Goal: Task Accomplishment & Management: Use online tool/utility

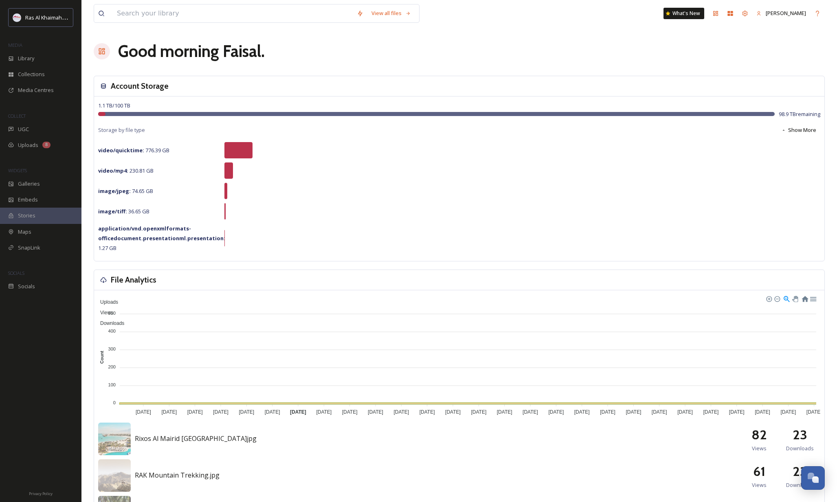
scroll to position [836, 0]
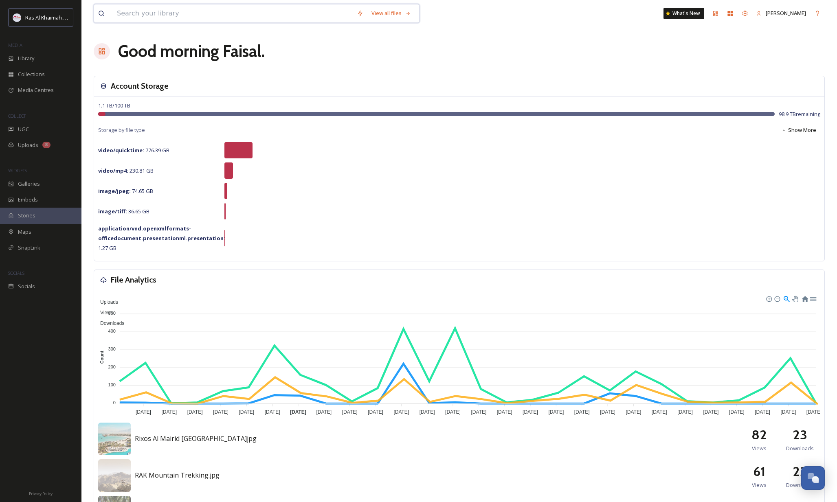
click at [143, 20] on input at bounding box center [233, 13] width 240 height 18
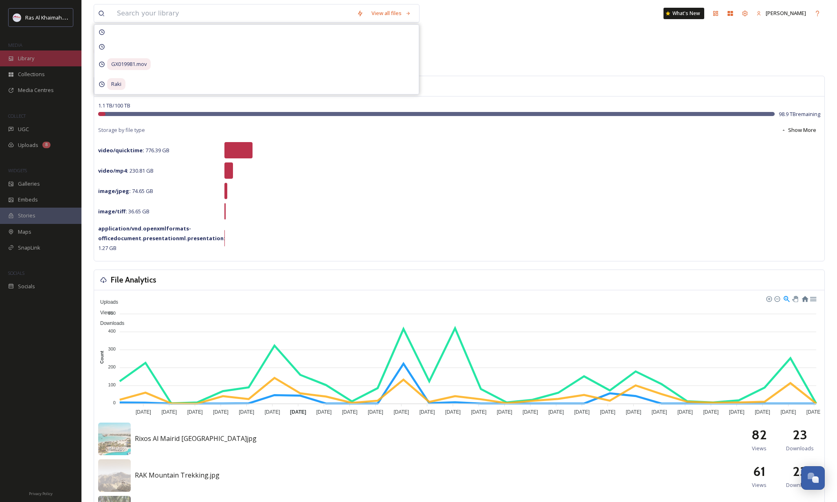
click at [56, 64] on div "Library" at bounding box center [40, 59] width 81 height 16
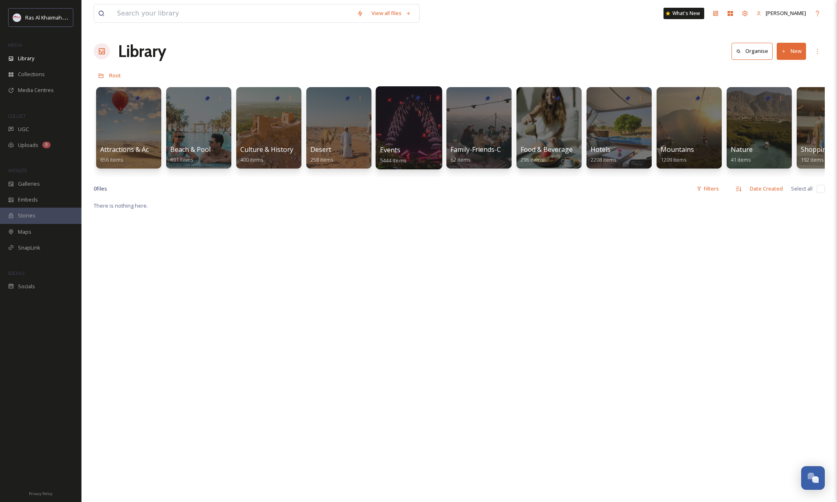
click at [405, 149] on div "Events 5444 items" at bounding box center [409, 155] width 58 height 20
click at [405, 141] on div at bounding box center [409, 127] width 66 height 83
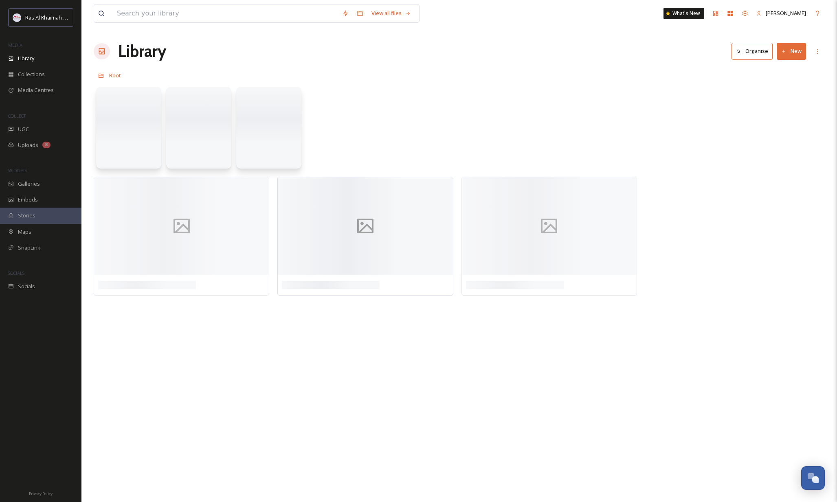
click at [409, 224] on div at bounding box center [365, 226] width 175 height 98
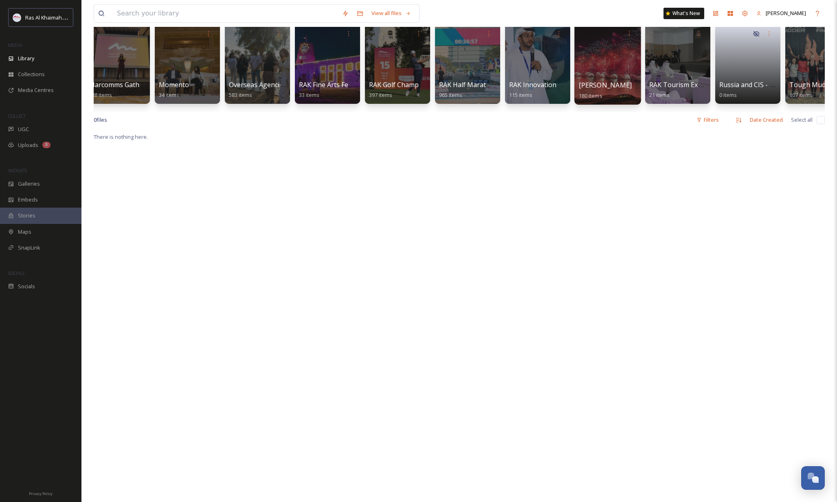
scroll to position [68, 0]
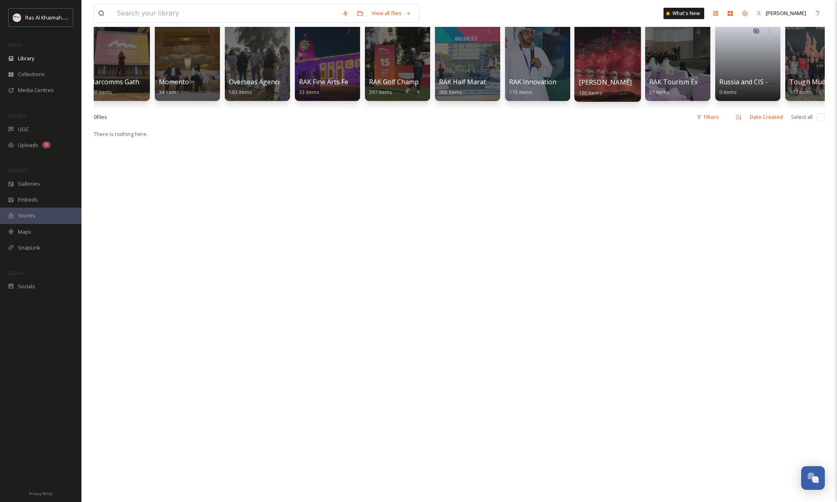
click at [595, 58] on div at bounding box center [607, 60] width 66 height 83
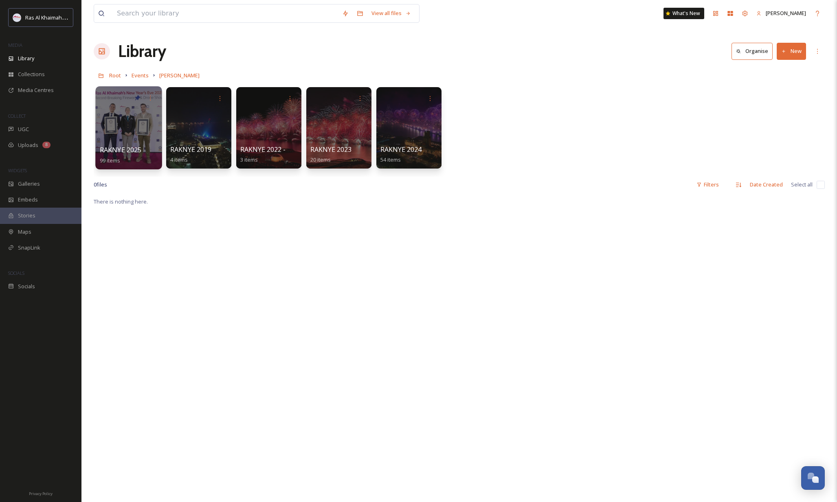
click at [148, 118] on div at bounding box center [128, 127] width 66 height 83
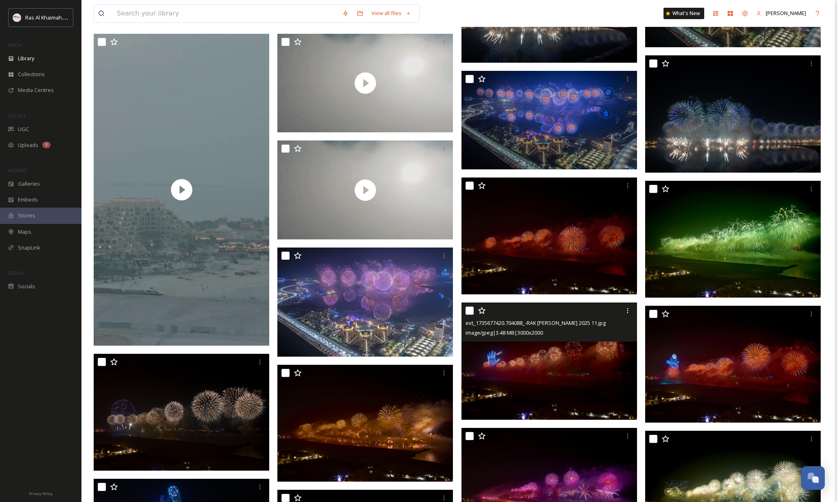
scroll to position [503, 0]
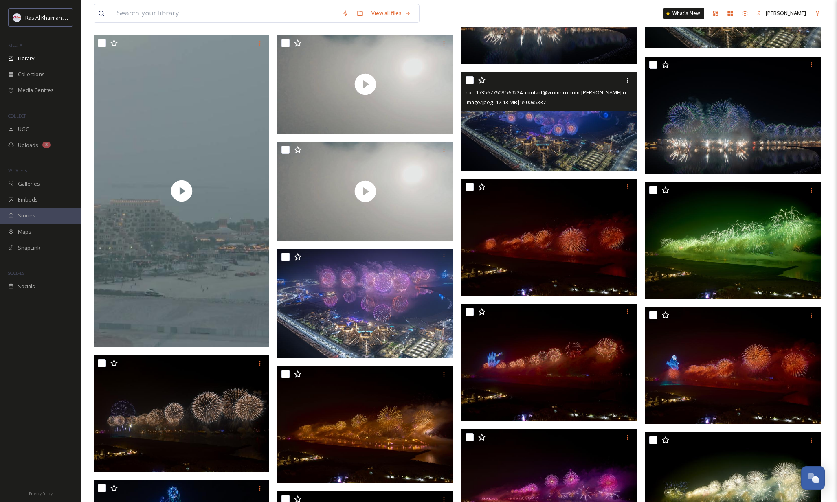
click at [471, 83] on input "checkbox" at bounding box center [470, 80] width 8 height 8
checkbox input "true"
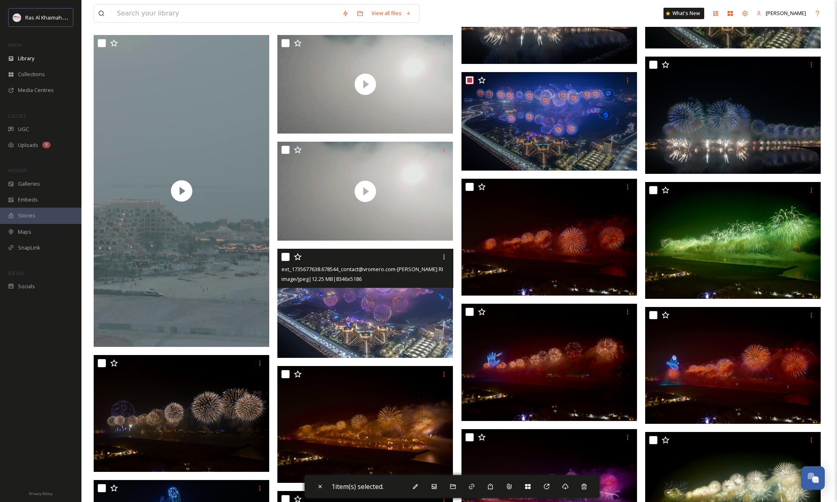
click at [285, 254] on input "checkbox" at bounding box center [285, 257] width 8 height 8
checkbox input "true"
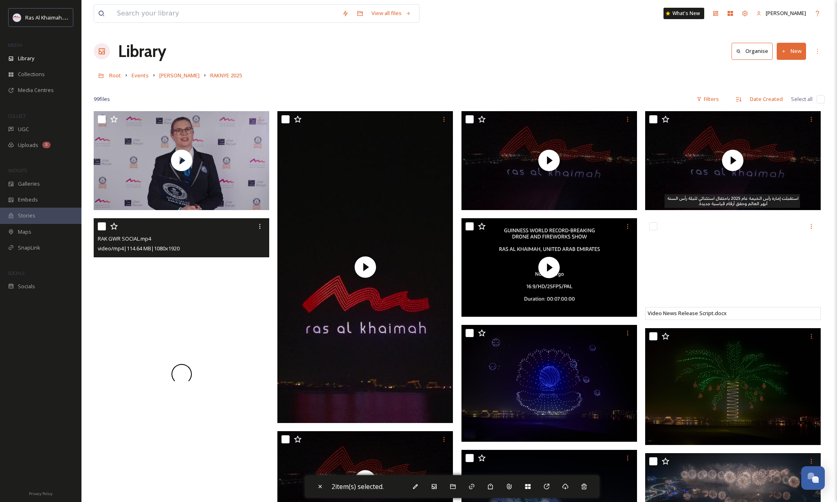
scroll to position [0, 0]
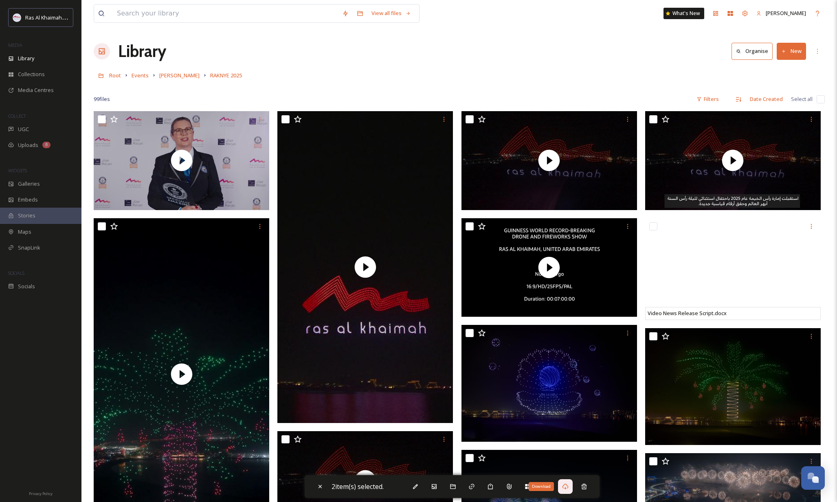
click at [565, 486] on icon at bounding box center [565, 486] width 7 height 7
click at [25, 497] on div "2 files(s)" at bounding box center [40, 492] width 81 height 20
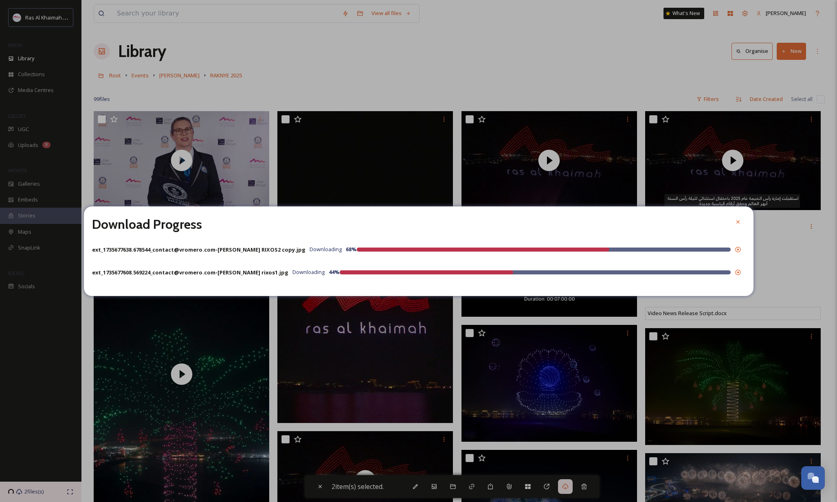
scroll to position [0, 0]
